Goal: Task Accomplishment & Management: Use online tool/utility

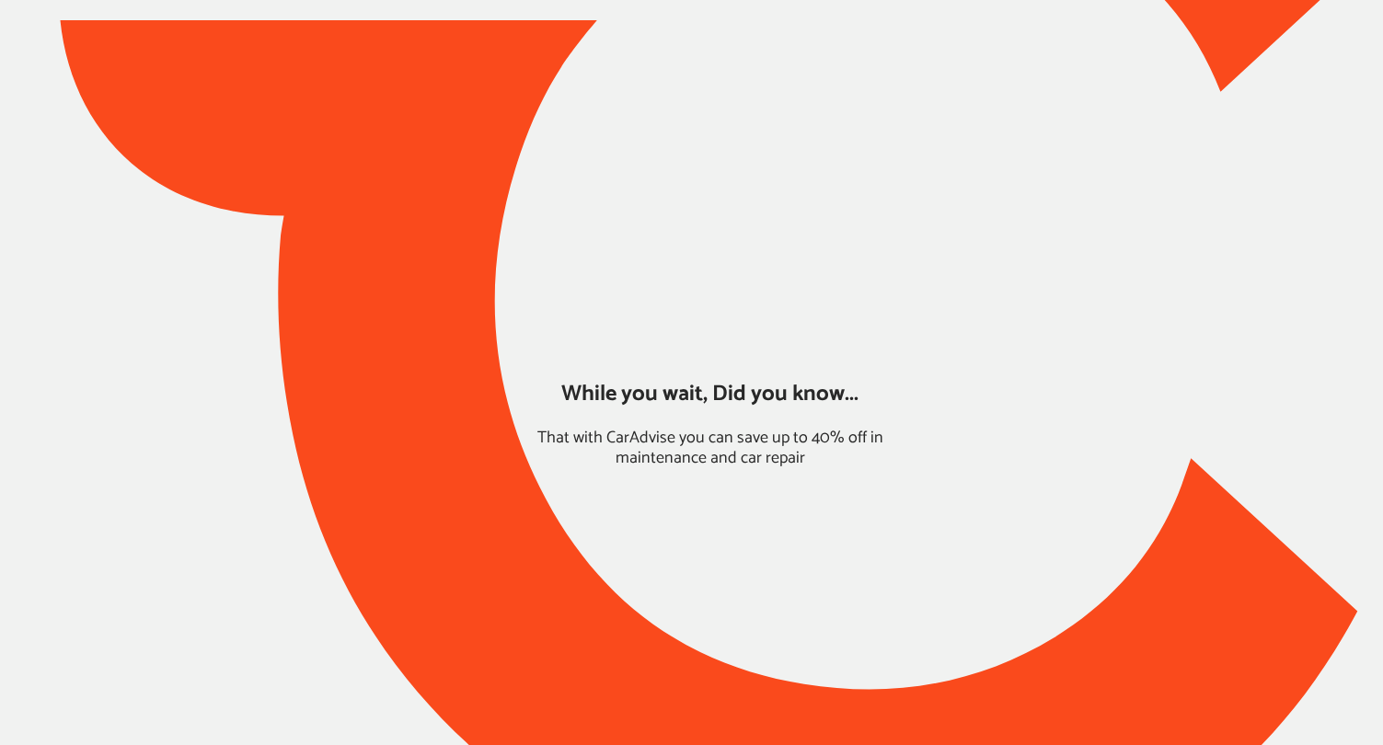
type input "*****"
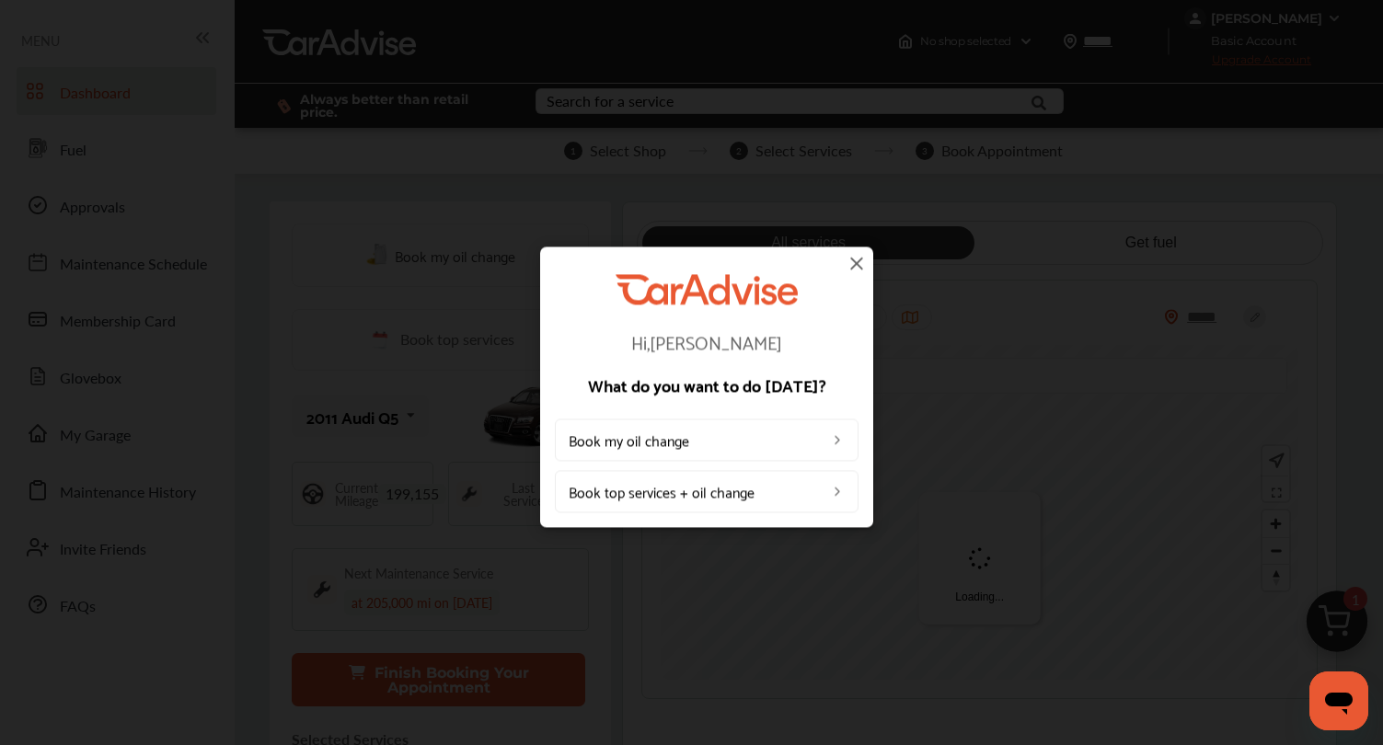
click at [851, 260] on img at bounding box center [857, 263] width 22 height 22
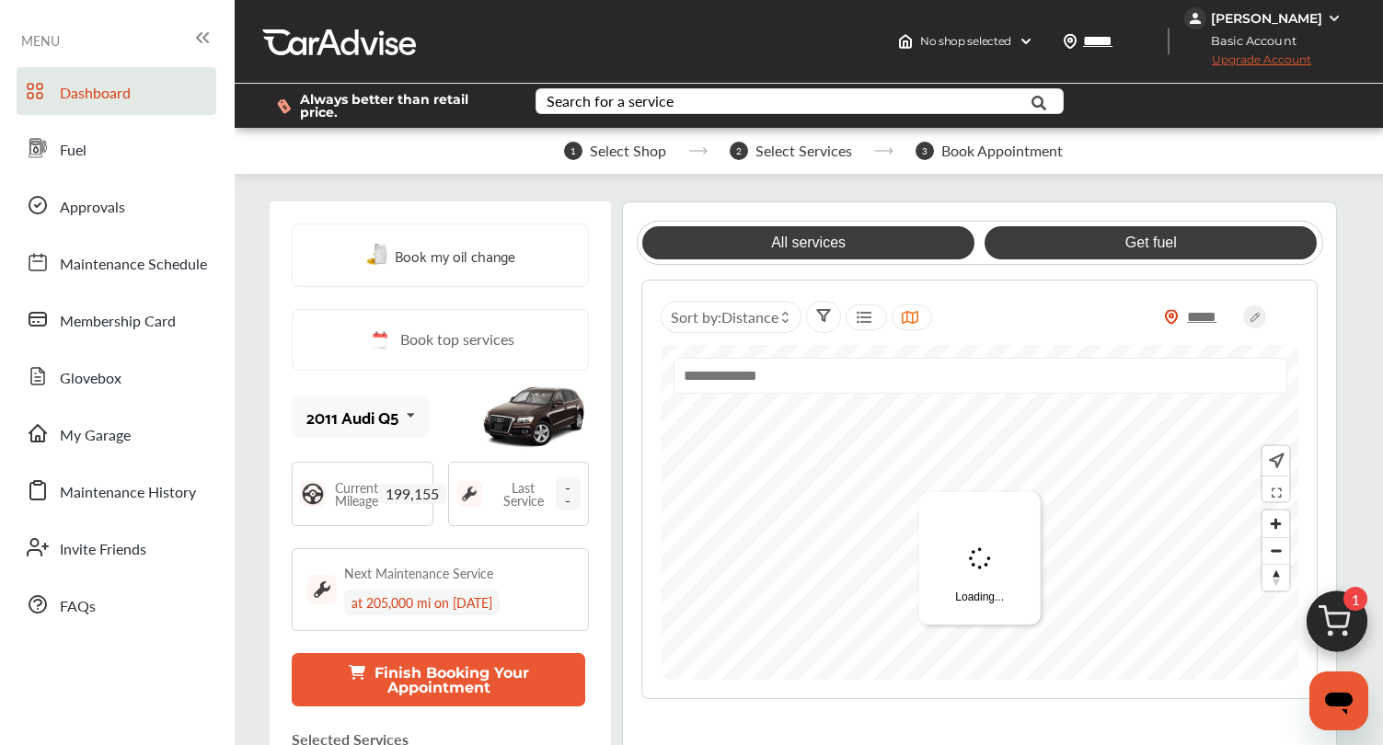
click at [1034, 248] on link "Get fuel" at bounding box center [1151, 242] width 332 height 33
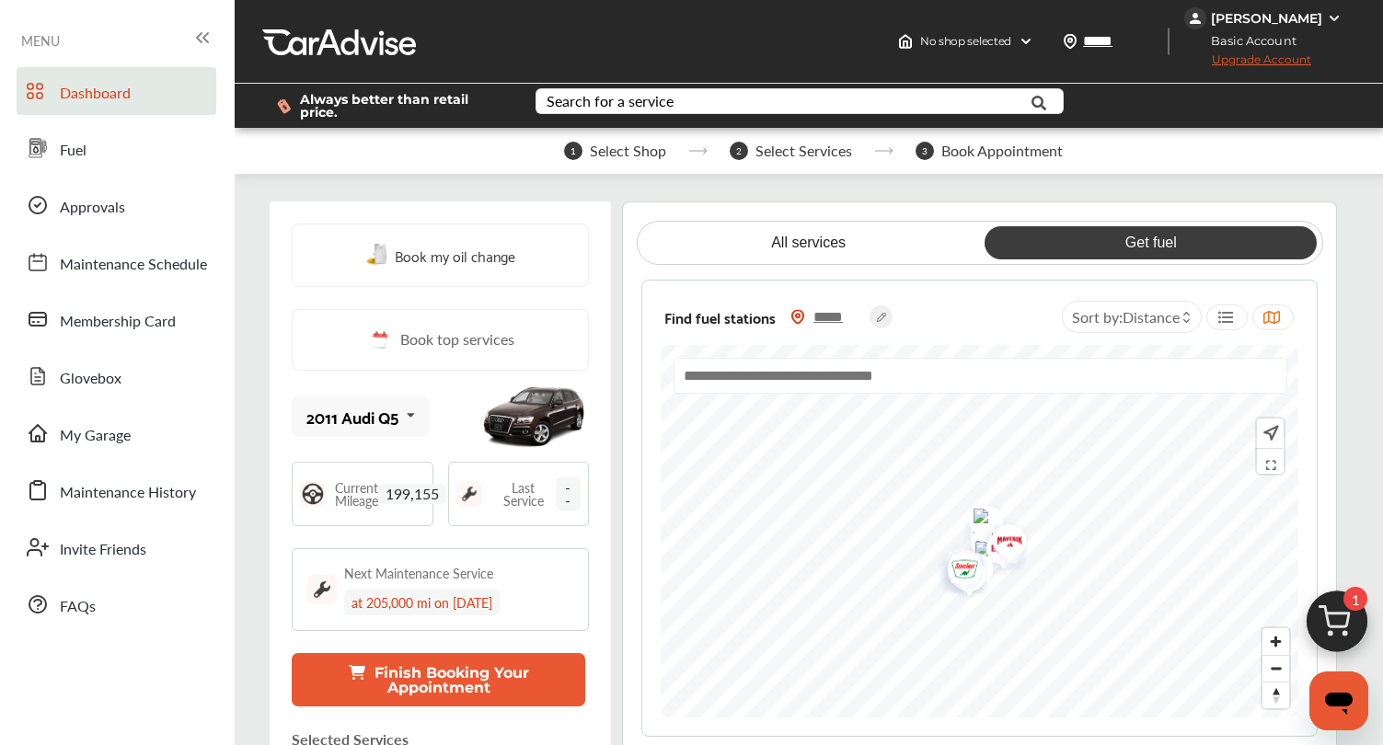
click at [1231, 318] on icon at bounding box center [1225, 317] width 17 height 15
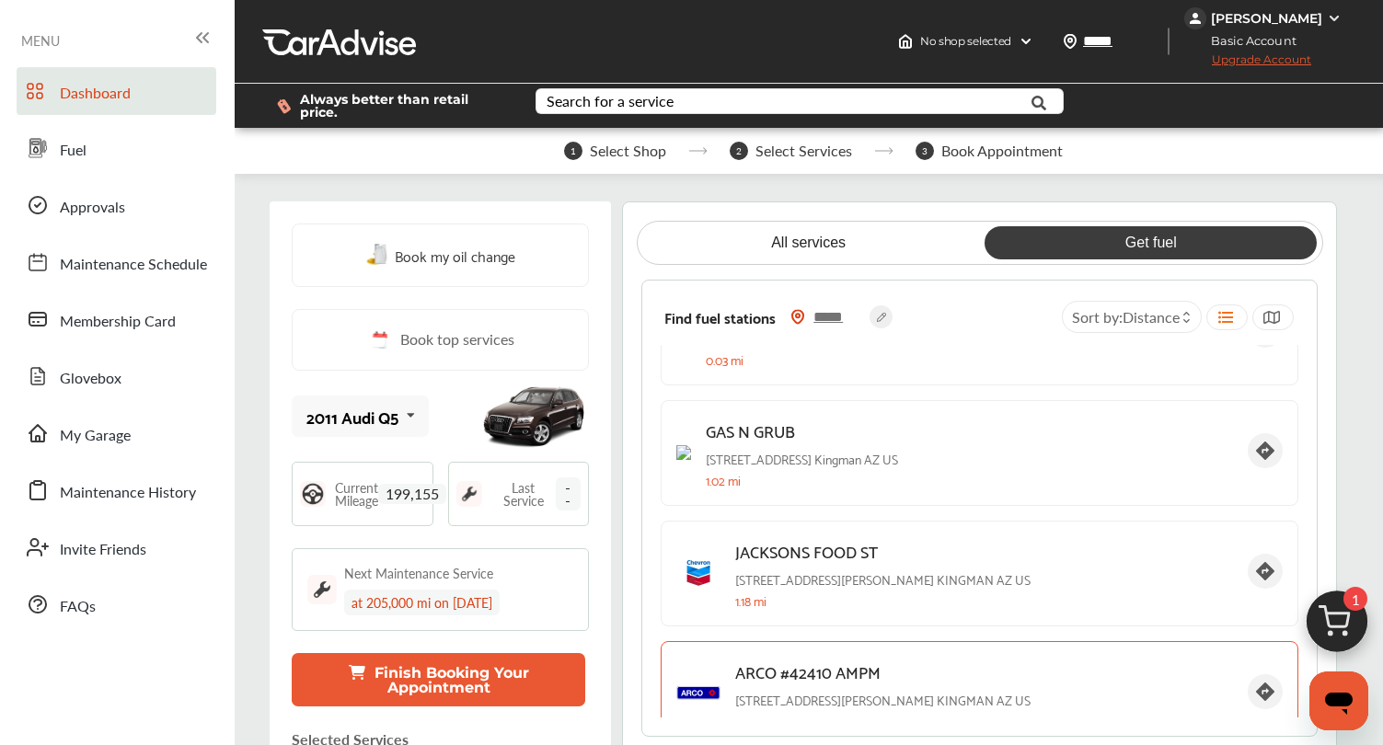
scroll to position [66, 0]
click at [1236, 316] on div at bounding box center [1227, 318] width 41 height 26
click at [878, 320] on circle at bounding box center [881, 317] width 23 height 23
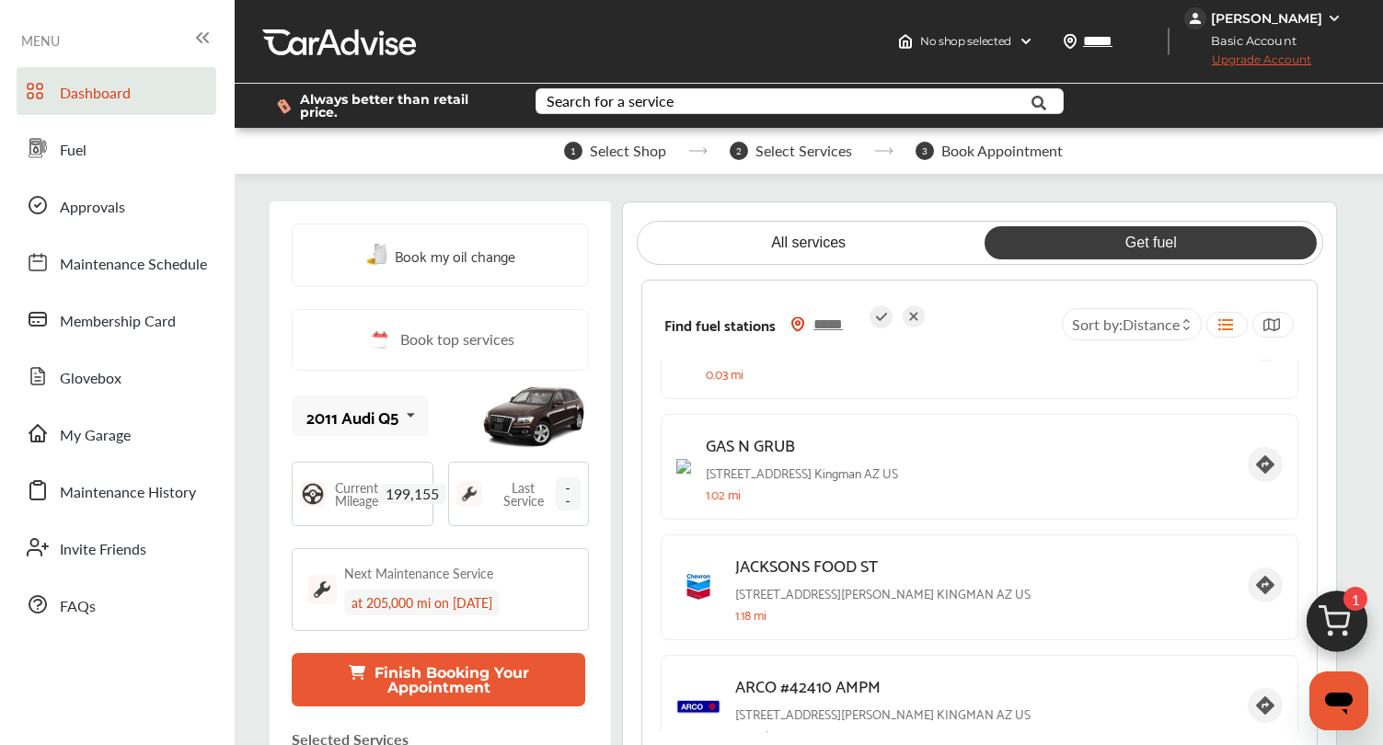
click at [1277, 324] on icon at bounding box center [1271, 325] width 17 height 15
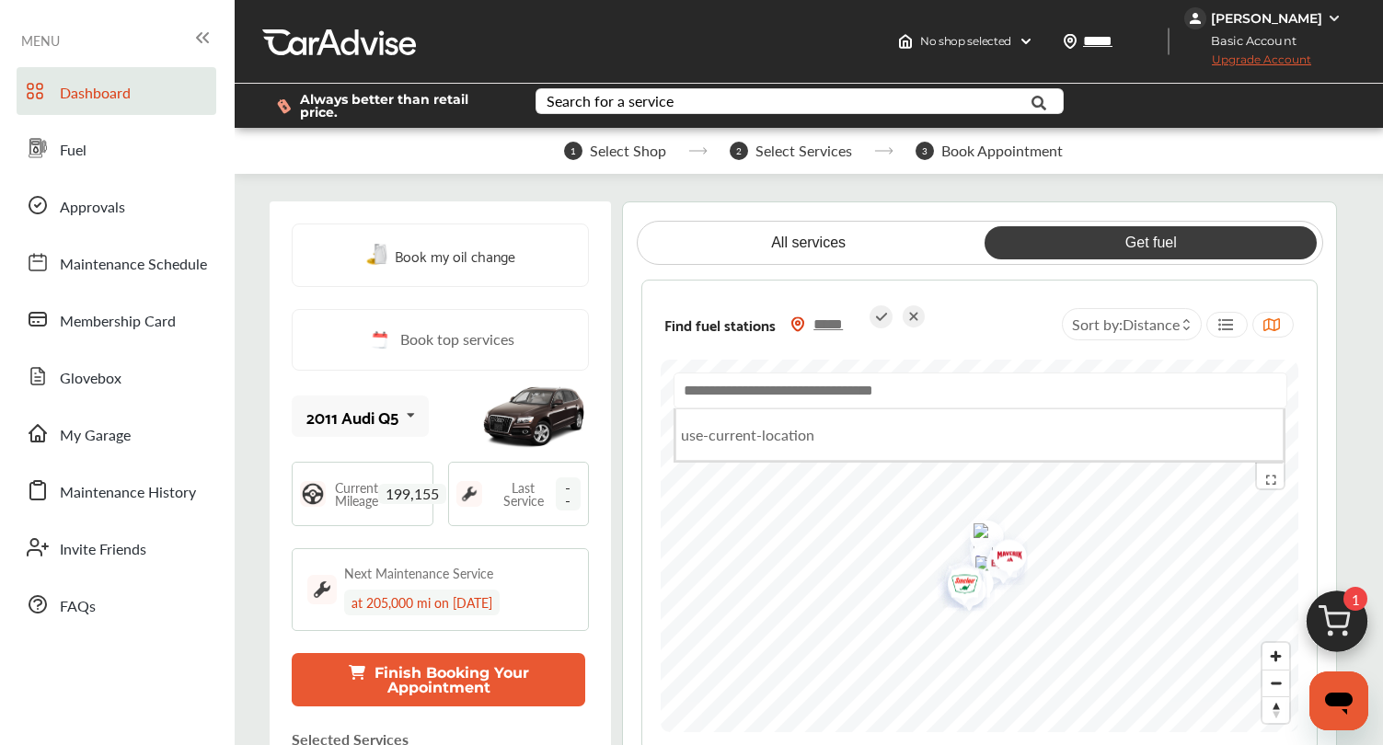
click at [1006, 398] on input "text" at bounding box center [981, 391] width 614 height 36
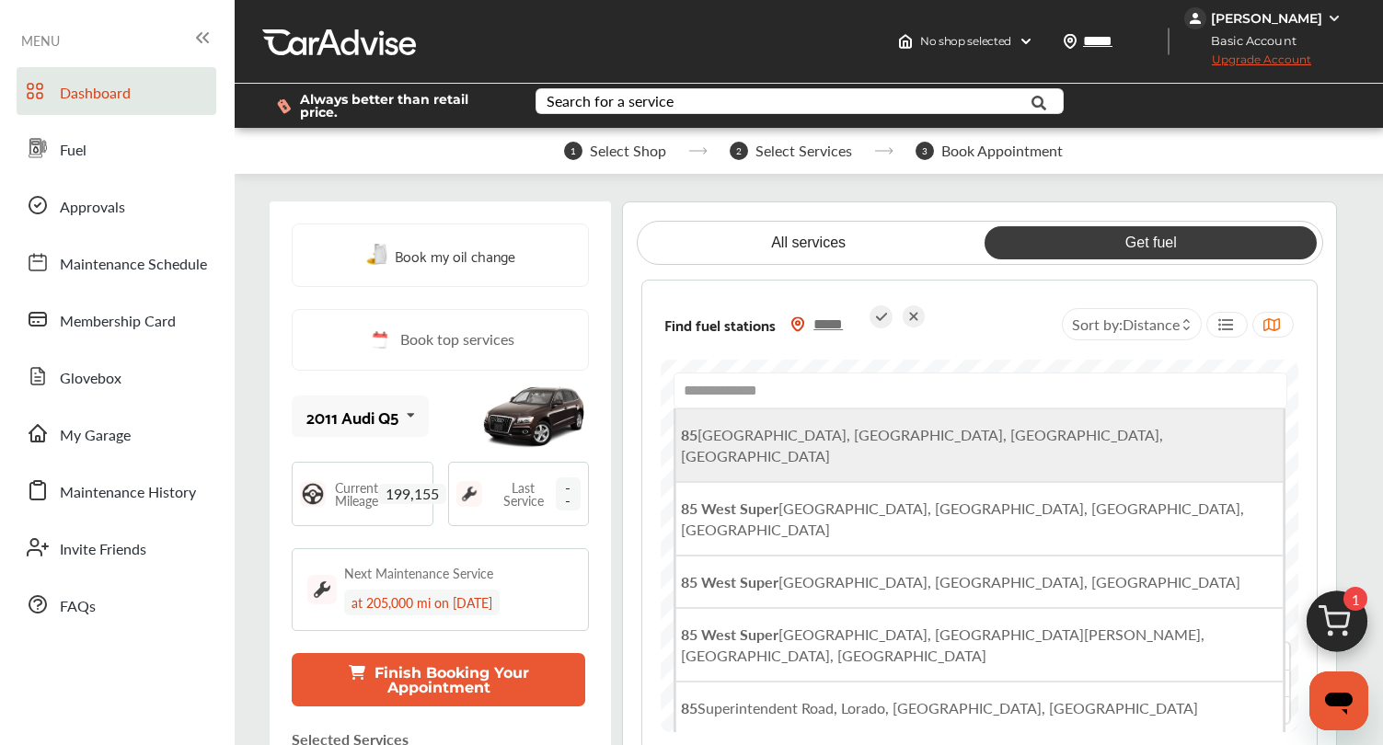
click at [926, 431] on span "[STREET_ADDRESS]" at bounding box center [922, 445] width 482 height 42
type input "**********"
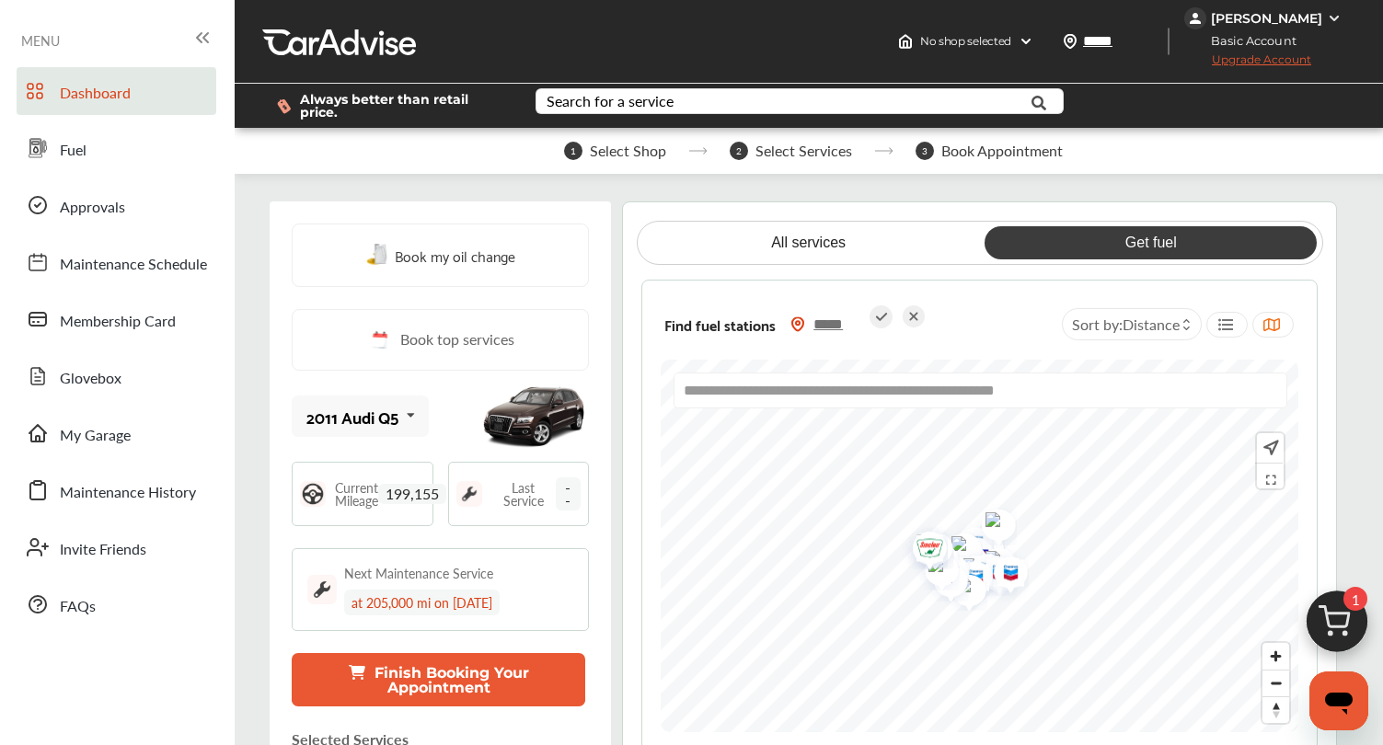
click at [1238, 325] on div at bounding box center [1227, 325] width 41 height 26
